Goal: Information Seeking & Learning: Compare options

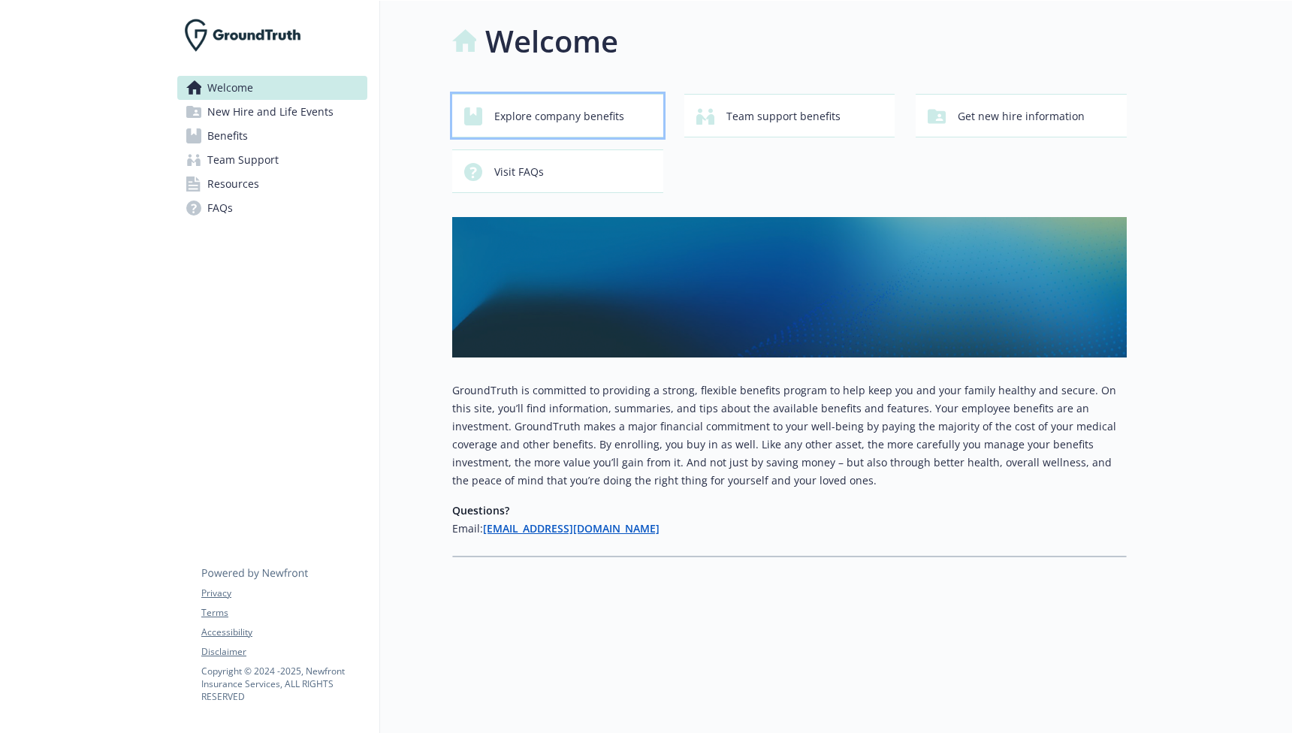
click at [538, 128] on span "Explore company benefits" at bounding box center [559, 116] width 130 height 29
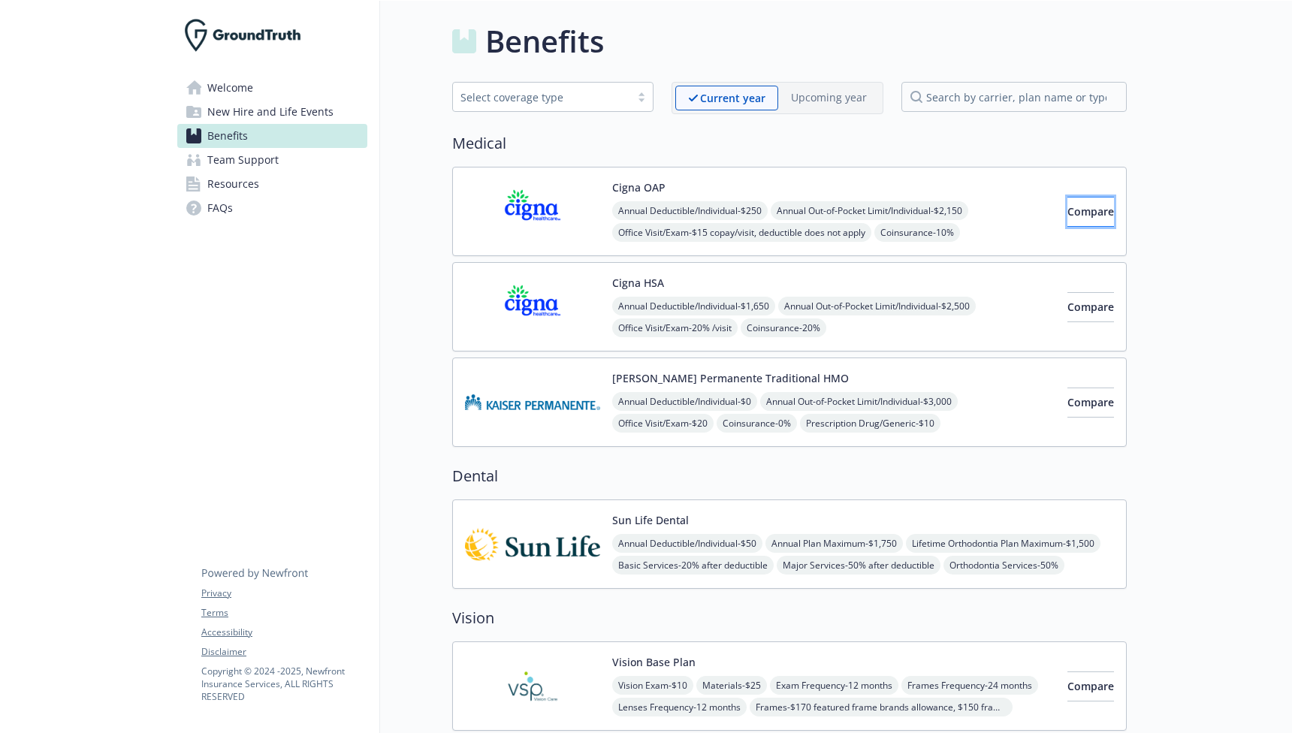
click at [1068, 217] on span "Compare" at bounding box center [1091, 211] width 47 height 14
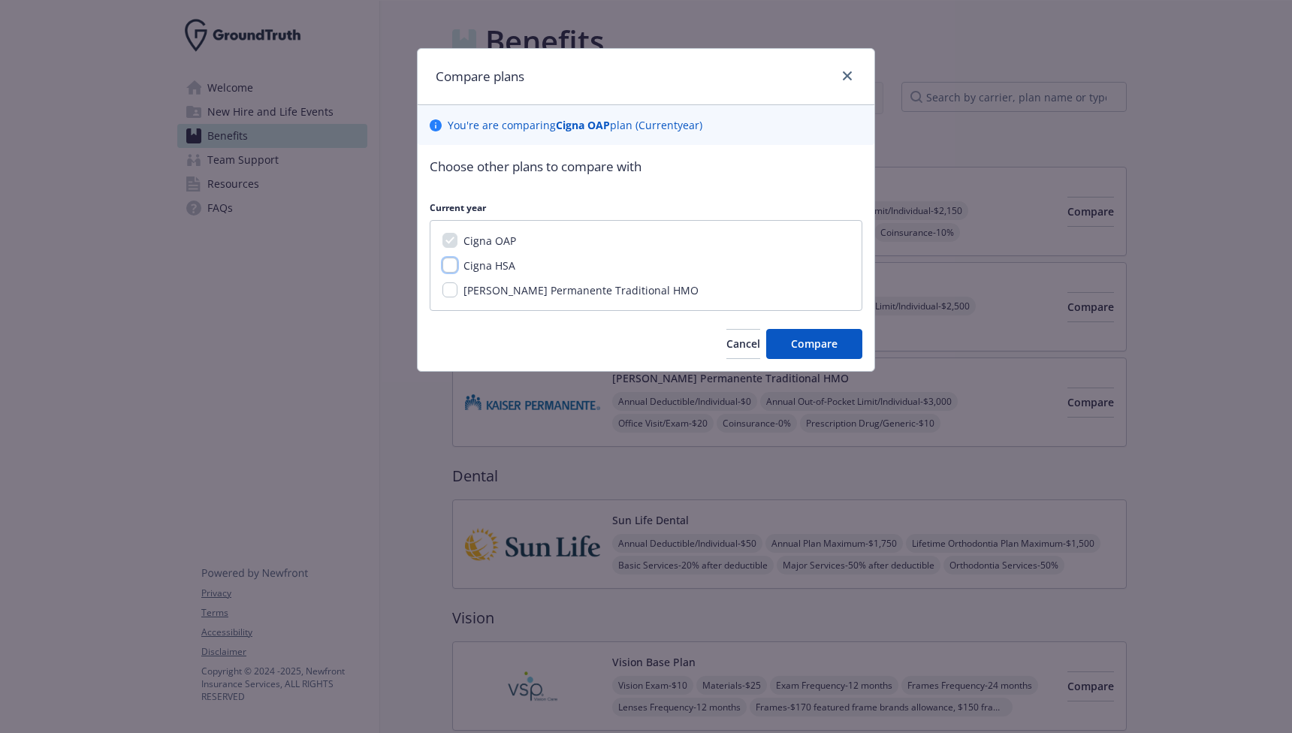
click at [452, 268] on input "Cigna HSA" at bounding box center [450, 265] width 15 height 15
checkbox input "true"
click at [809, 346] on span "Compare" at bounding box center [814, 344] width 47 height 14
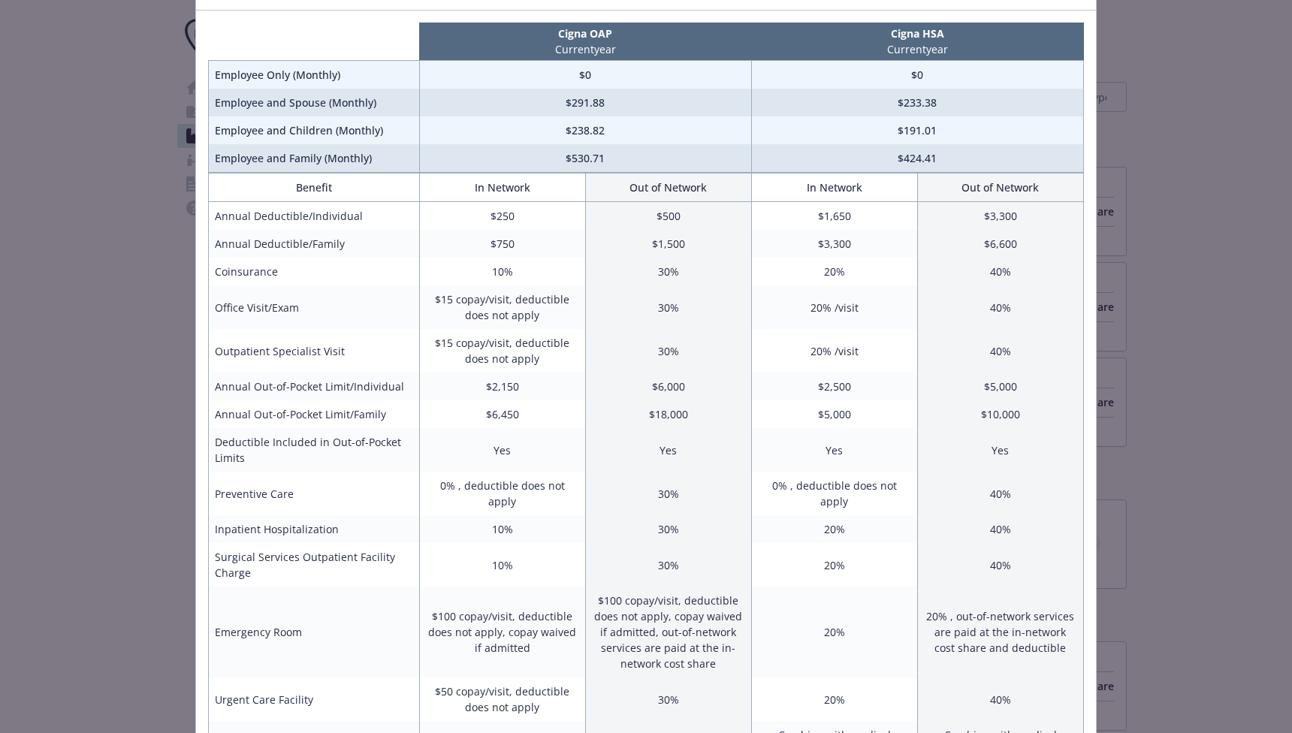
scroll to position [88, 0]
